Goal: Navigation & Orientation: Go to known website

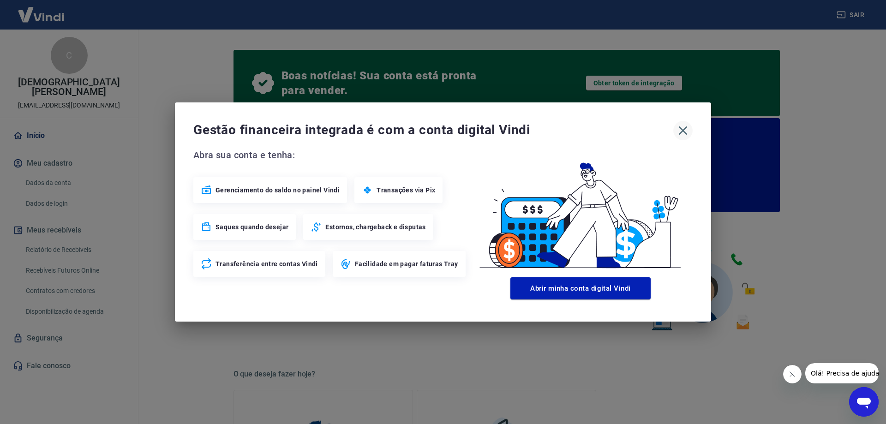
click at [680, 131] on icon "button" at bounding box center [683, 130] width 15 height 15
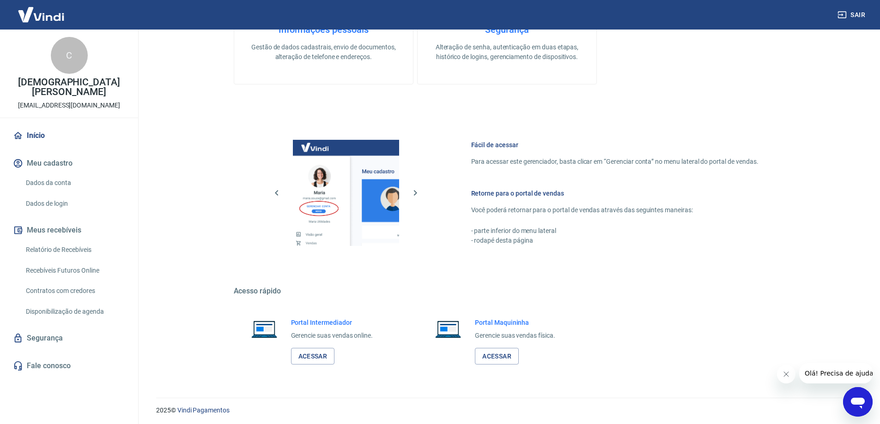
scroll to position [459, 0]
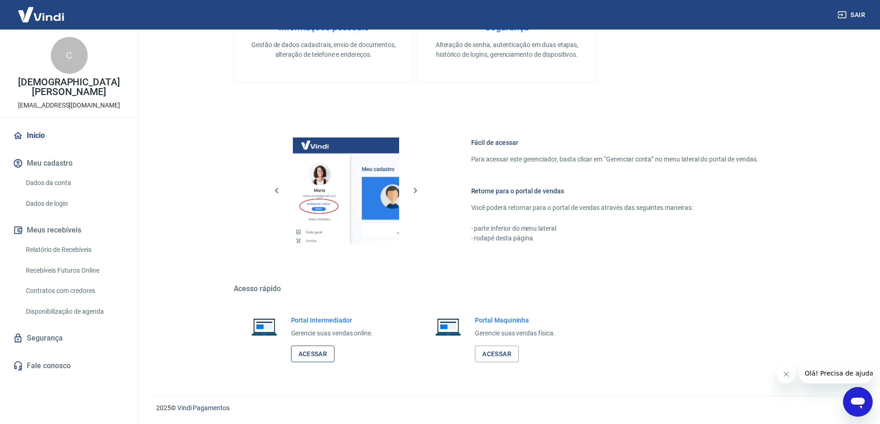
click at [299, 351] on link "Acessar" at bounding box center [313, 354] width 44 height 17
